Goal: Task Accomplishment & Management: Use online tool/utility

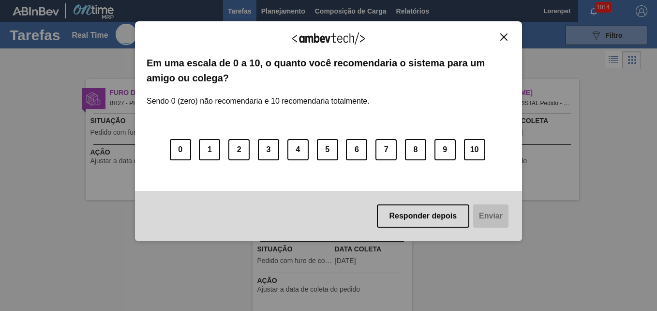
click at [503, 41] on img "Close" at bounding box center [503, 36] width 7 height 7
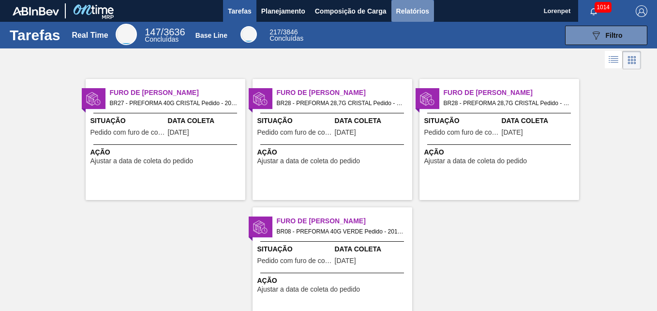
click at [408, 11] on span "Relatórios" at bounding box center [412, 11] width 33 height 12
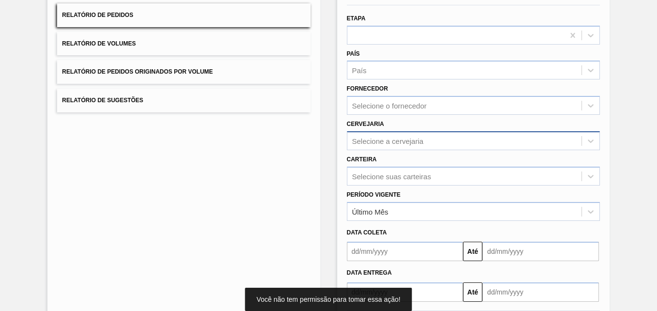
scroll to position [137, 0]
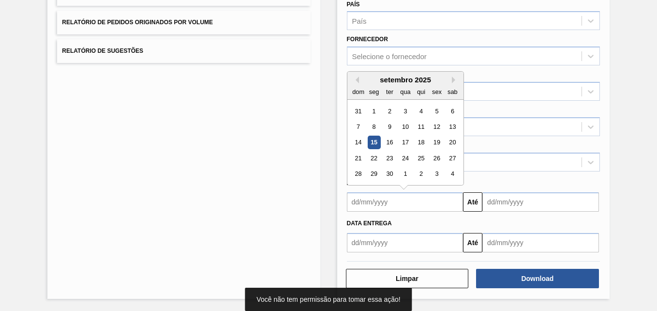
click at [423, 201] on input "text" at bounding box center [405, 201] width 117 height 19
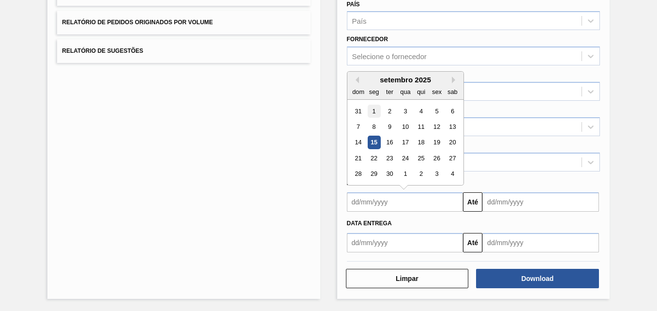
click at [373, 108] on div "1" at bounding box center [373, 111] width 13 height 13
type input "[DATE]"
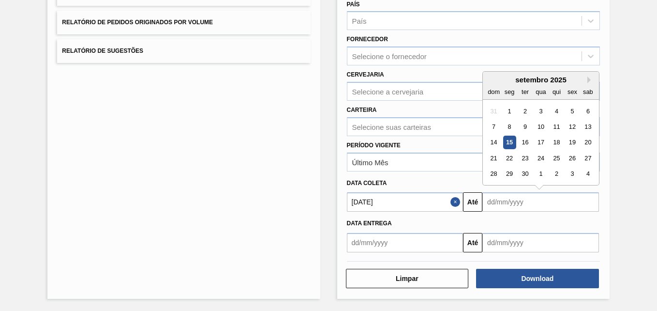
click at [505, 207] on input "text" at bounding box center [540, 201] width 117 height 19
click at [590, 76] on div "setembro 2025" at bounding box center [541, 79] width 116 height 8
click at [589, 77] on button "Next Month" at bounding box center [590, 79] width 7 height 7
click at [490, 82] on button "Previous Month" at bounding box center [491, 79] width 7 height 7
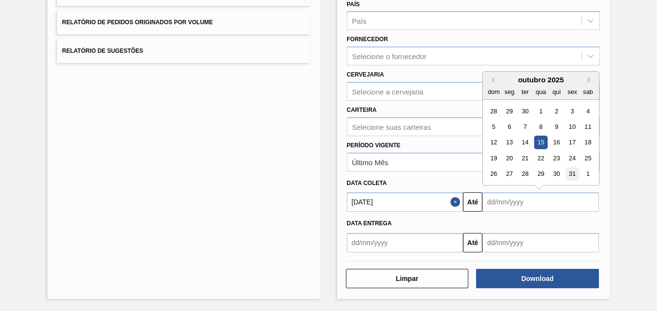
click at [574, 178] on div "31" at bounding box center [572, 173] width 13 height 13
type input "[DATE]"
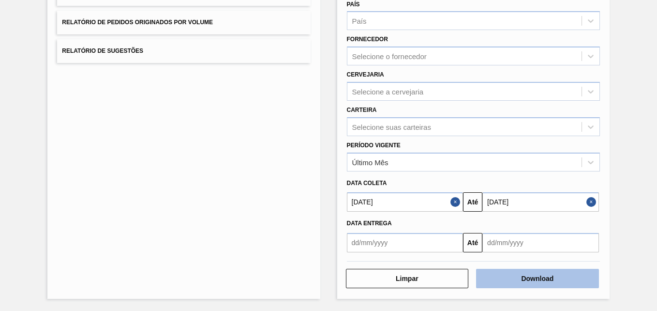
click at [509, 283] on button "Download" at bounding box center [537, 278] width 123 height 19
